Goal: Task Accomplishment & Management: Complete application form

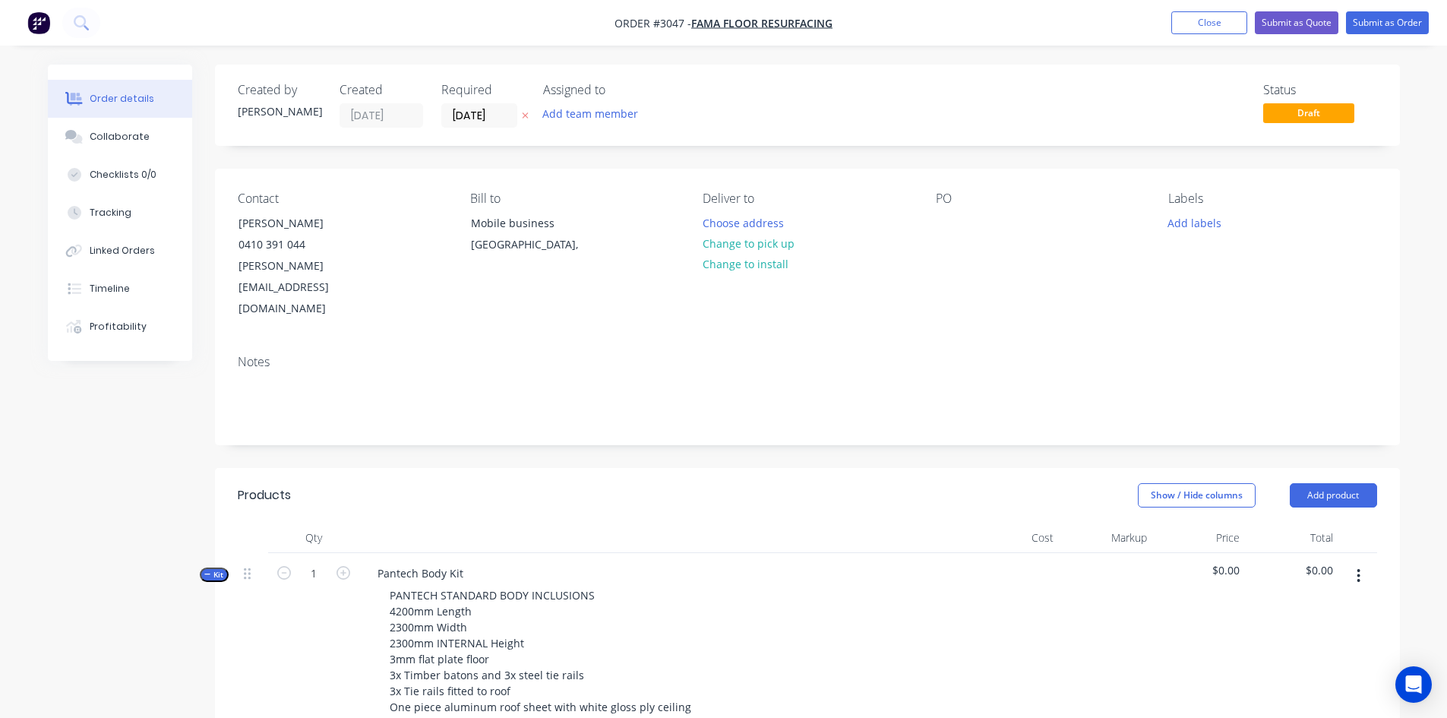
scroll to position [380, 0]
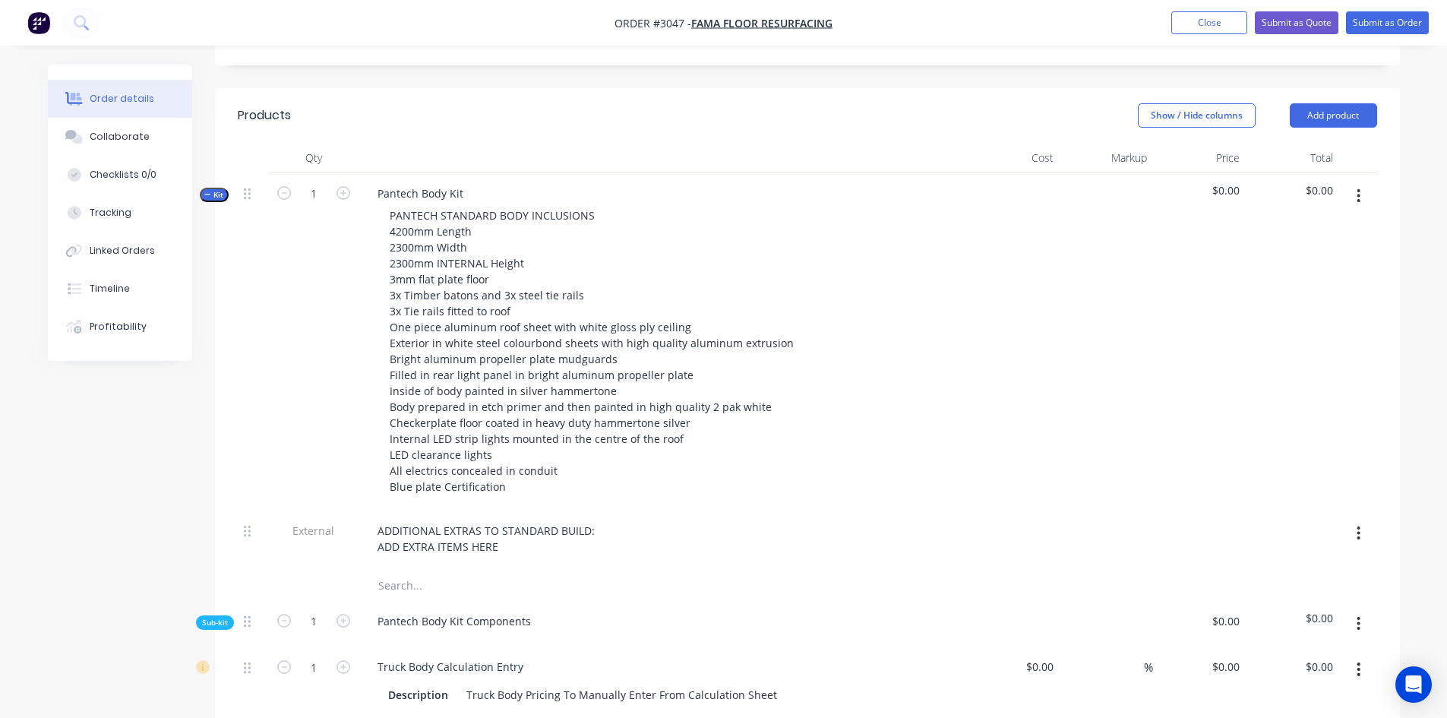
click at [814, 412] on div "PANTECH STANDARD BODY INCLUSIONS 4200mm Length 2300mm Width 2300mm INTERNAL Hei…" at bounding box center [663, 350] width 596 height 293
click at [42, 28] on img "button" at bounding box center [38, 22] width 23 height 23
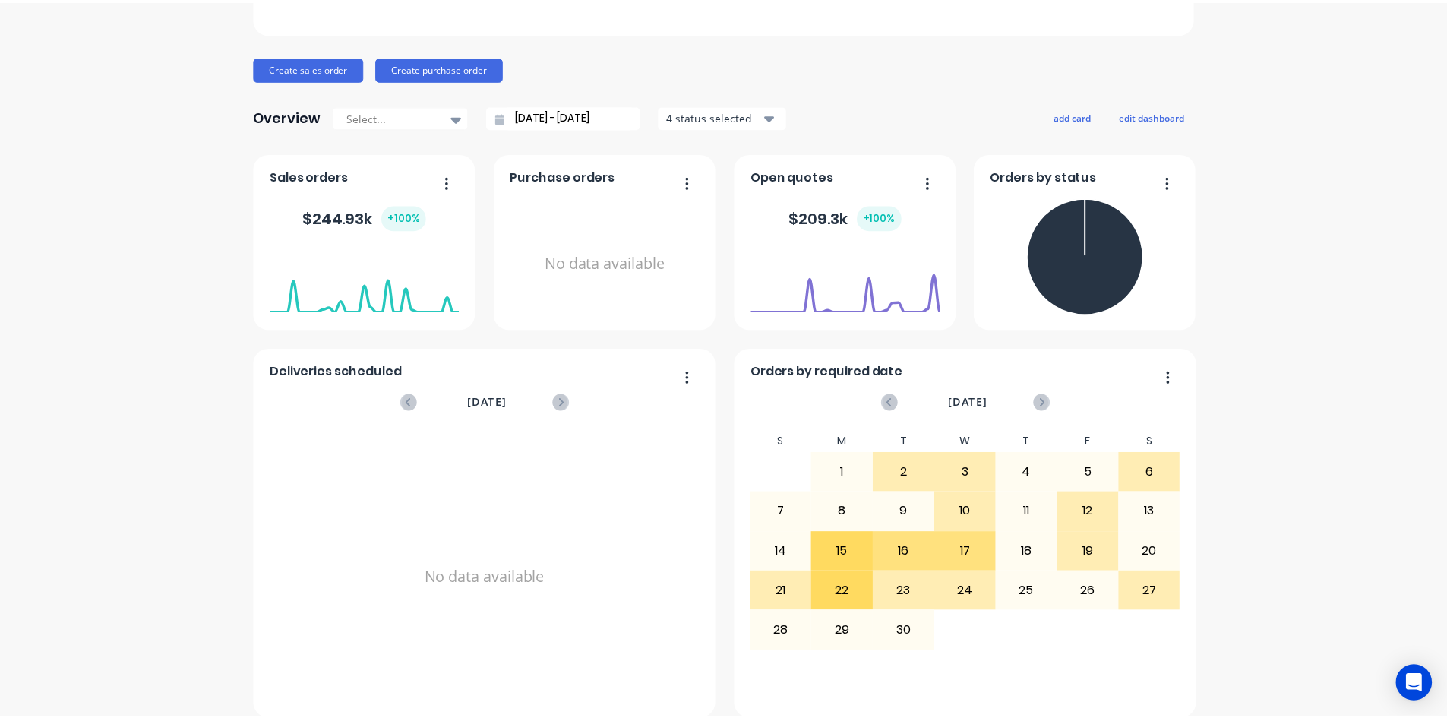
scroll to position [151, 0]
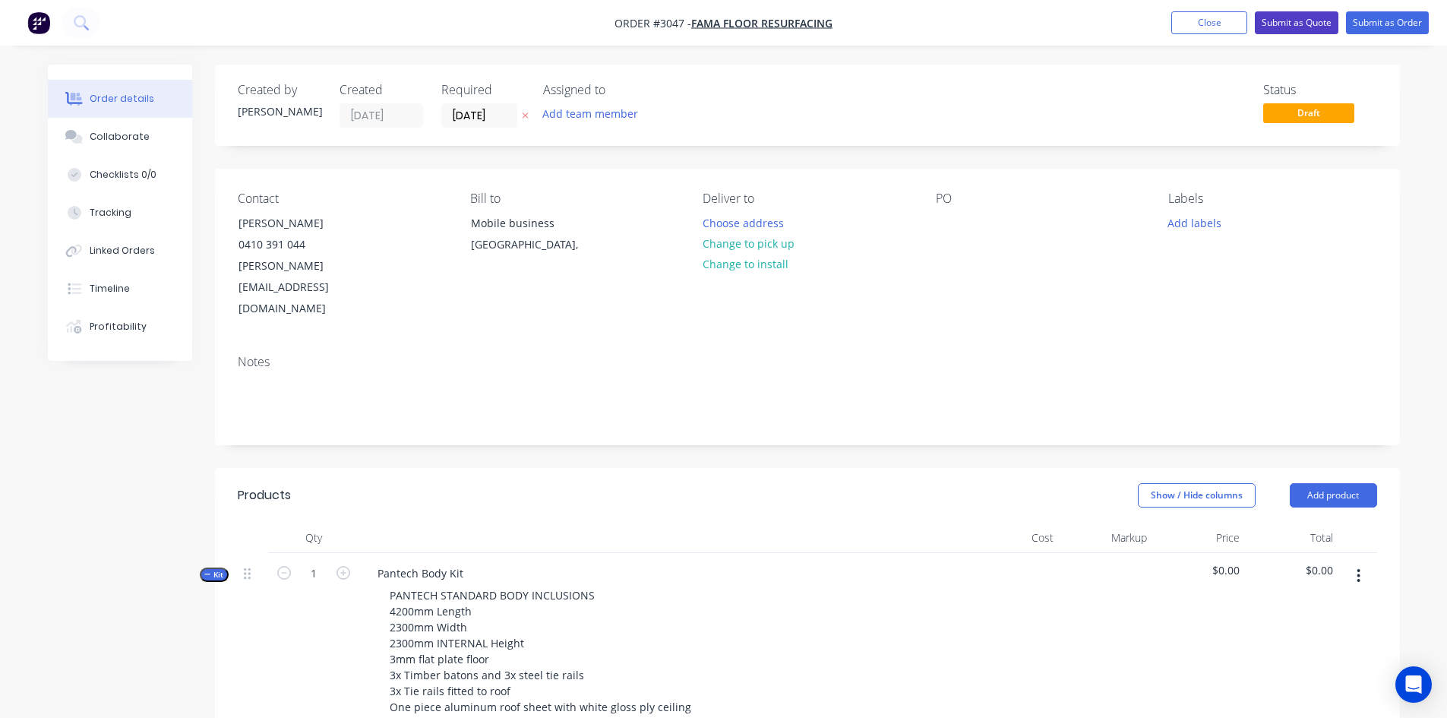
click at [1283, 17] on button "Submit as Quote" at bounding box center [1297, 22] width 84 height 23
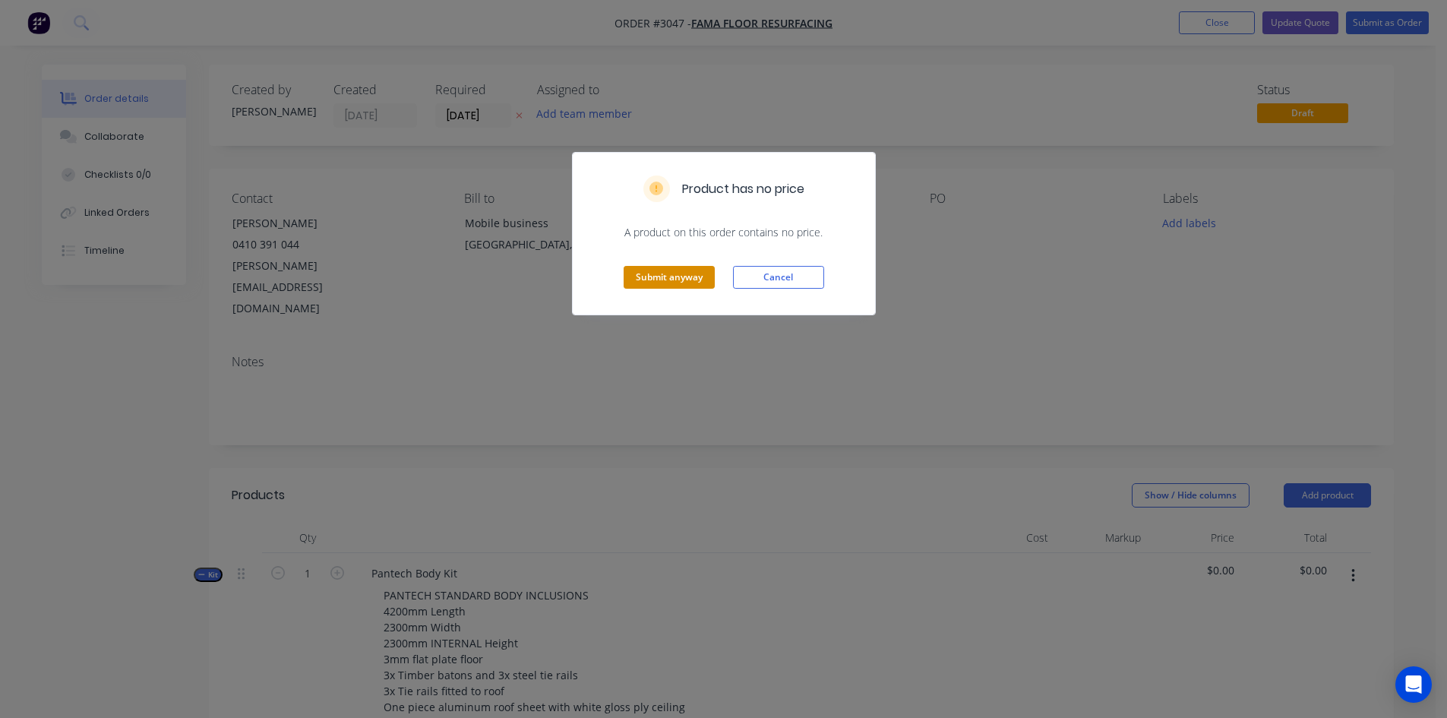
click at [693, 286] on button "Submit anyway" at bounding box center [669, 277] width 91 height 23
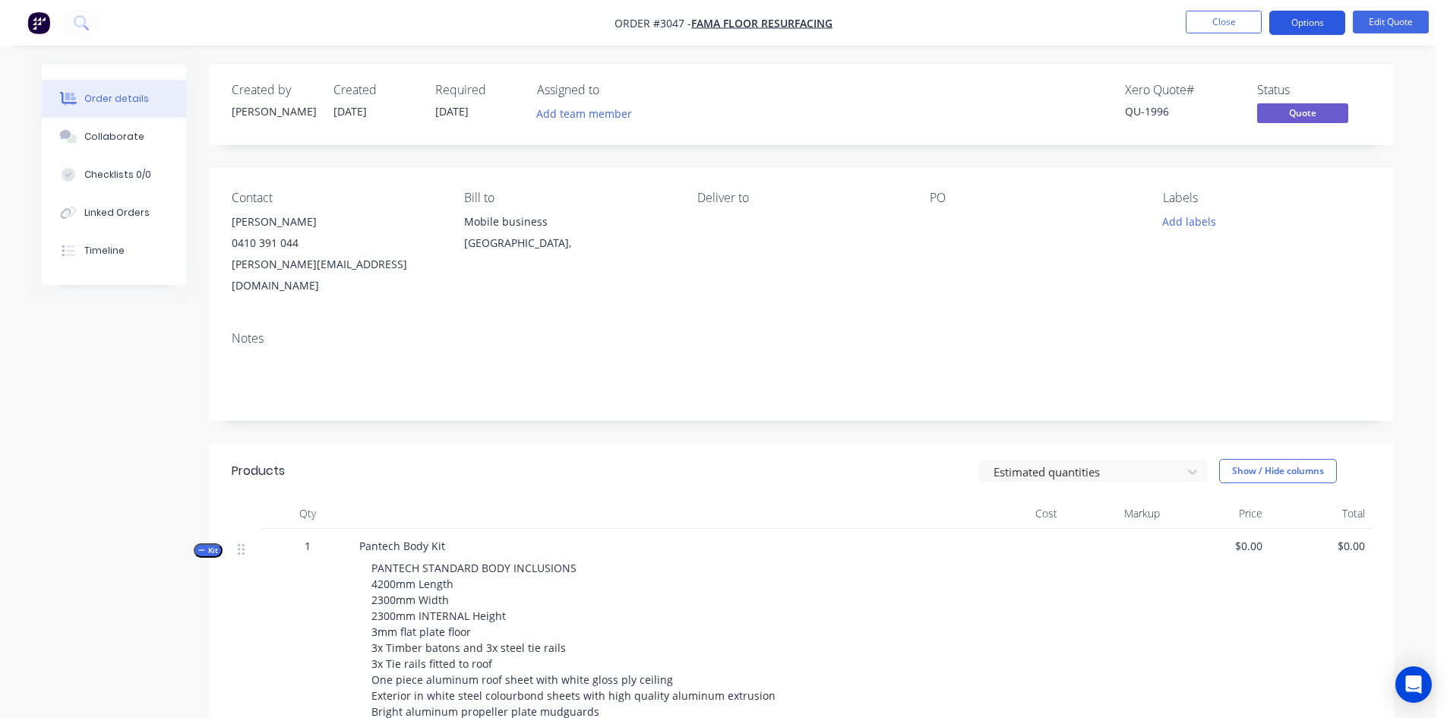
click at [1319, 29] on button "Options" at bounding box center [1307, 23] width 76 height 24
click at [1037, 283] on div "Contact [PERSON_NAME] [PHONE_NUMBER] [EMAIL_ADDRESS][DOMAIN_NAME] Bill to Mobil…" at bounding box center [801, 243] width 1185 height 151
click at [49, 33] on img "button" at bounding box center [38, 22] width 23 height 23
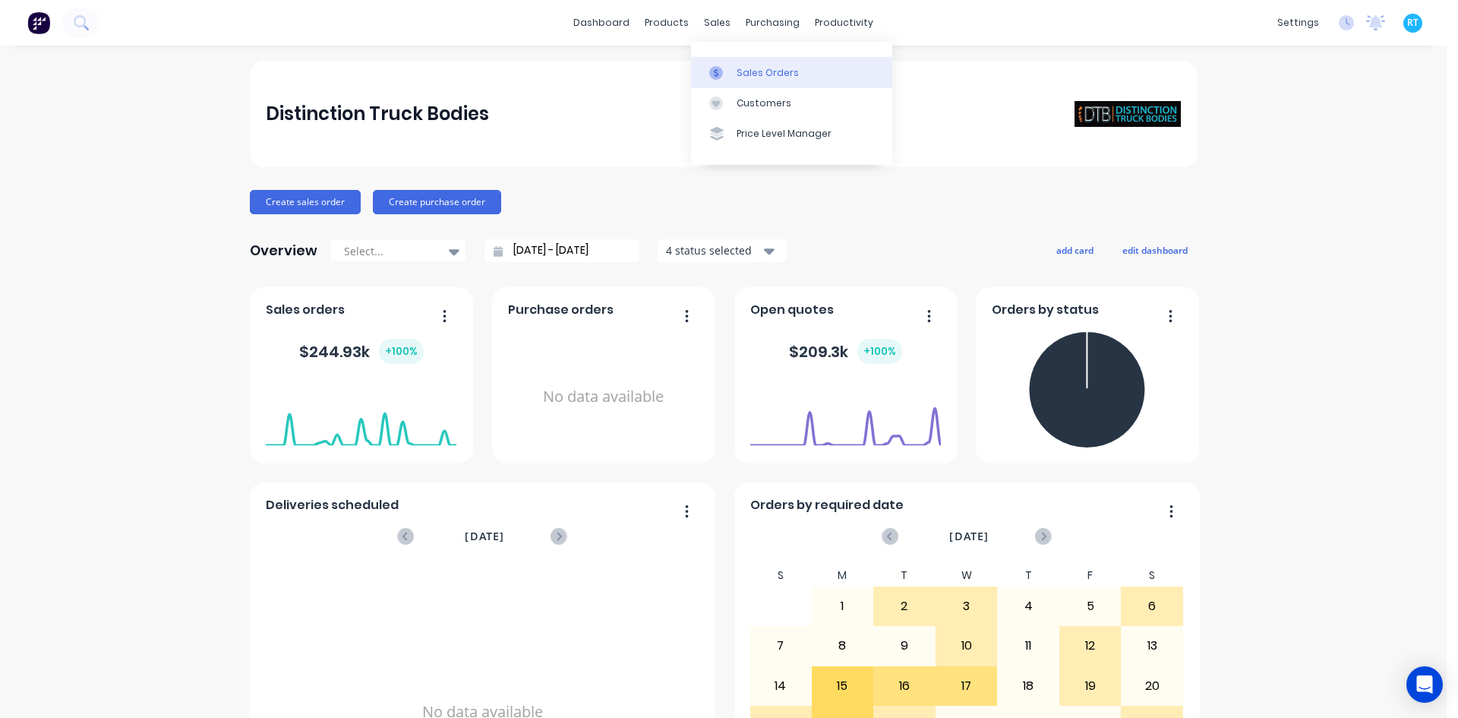
click at [718, 58] on link "Sales Orders" at bounding box center [791, 72] width 201 height 30
